Goal: Register for event/course

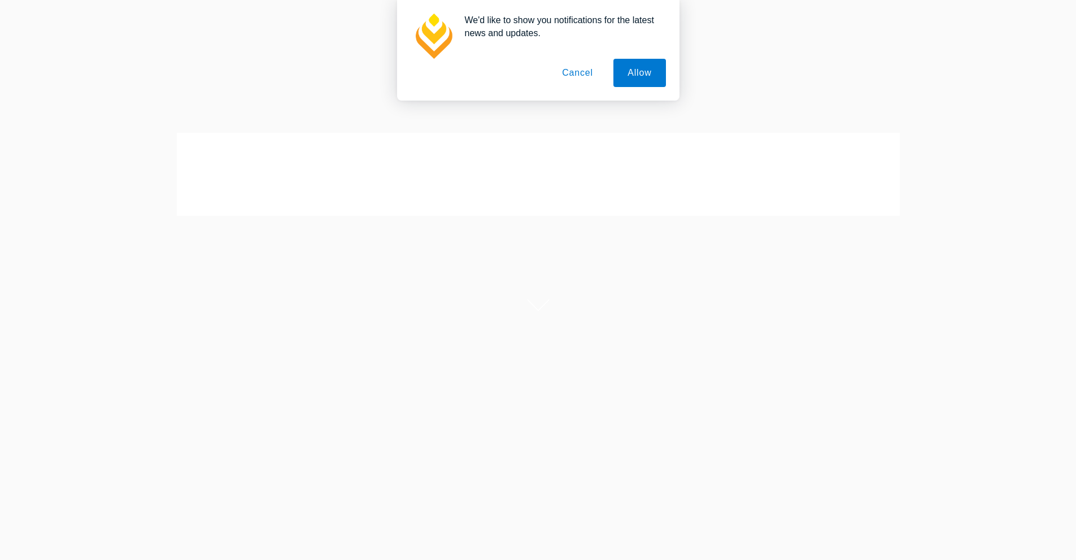
scroll to position [56, 0]
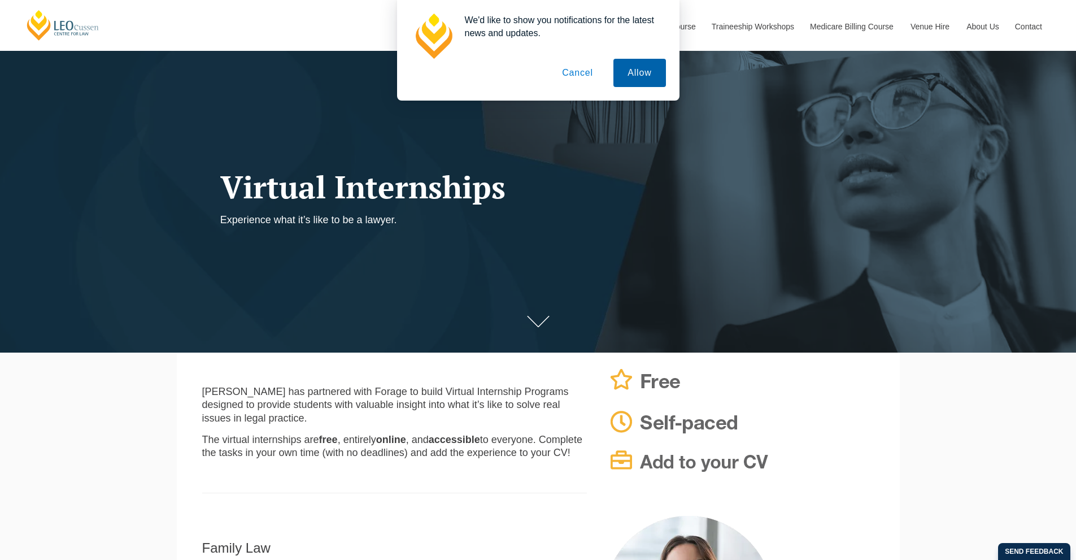
click at [638, 67] on button "Allow" at bounding box center [640, 73] width 52 height 28
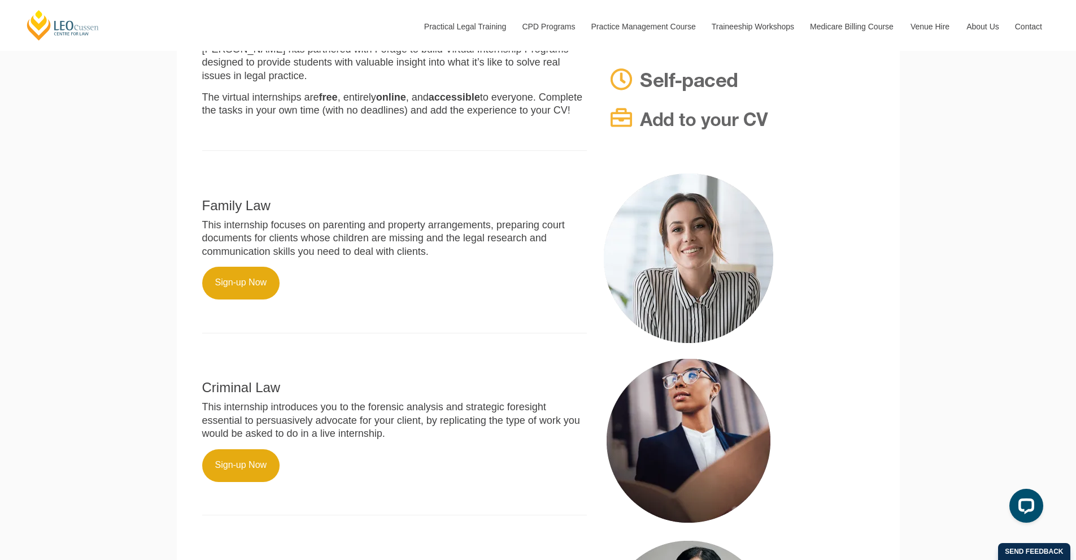
scroll to position [452, 0]
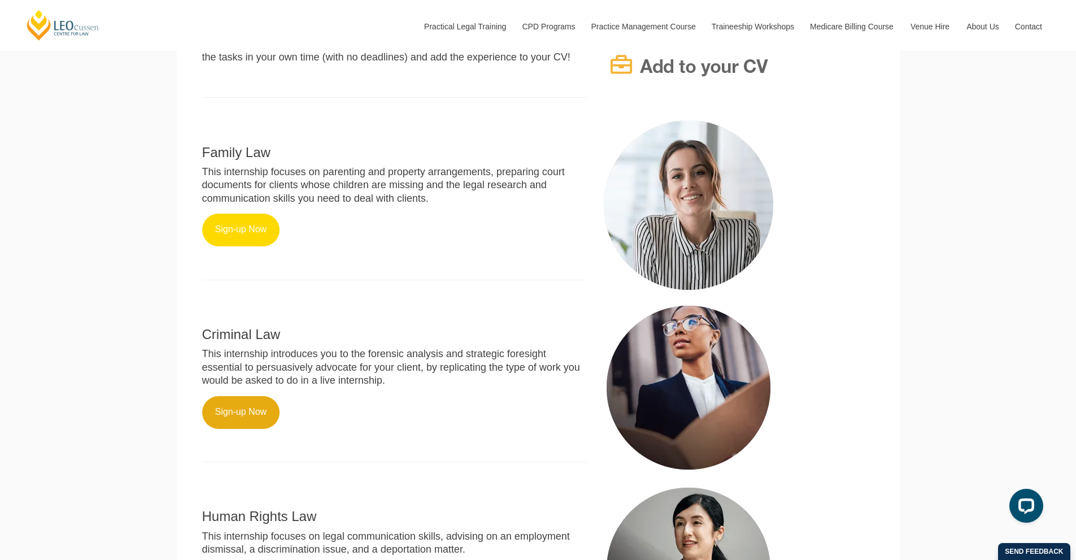
click at [248, 246] on link "Sign-up Now" at bounding box center [241, 230] width 78 height 33
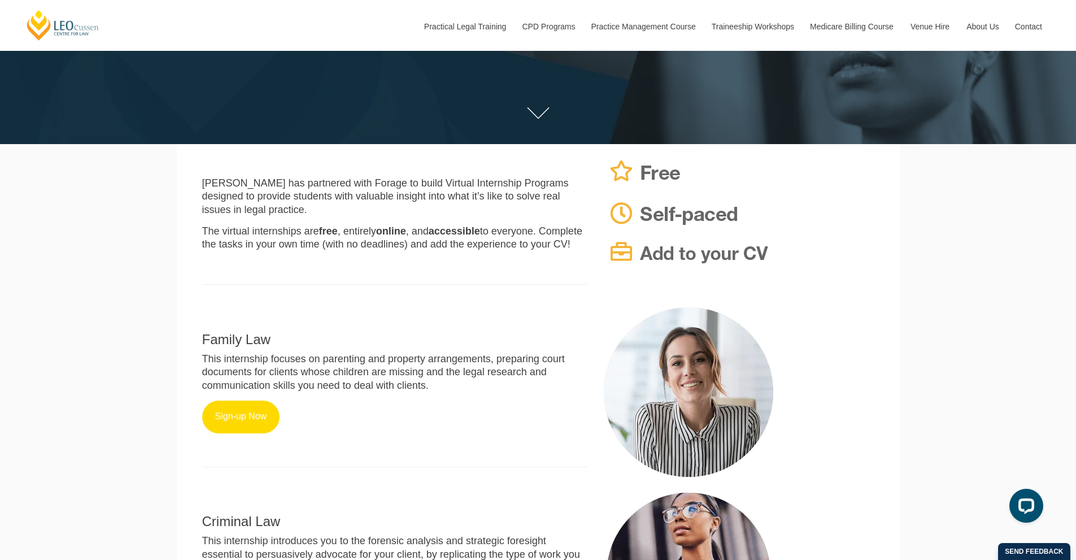
scroll to position [226, 0]
